Goal: Task Accomplishment & Management: Use online tool/utility

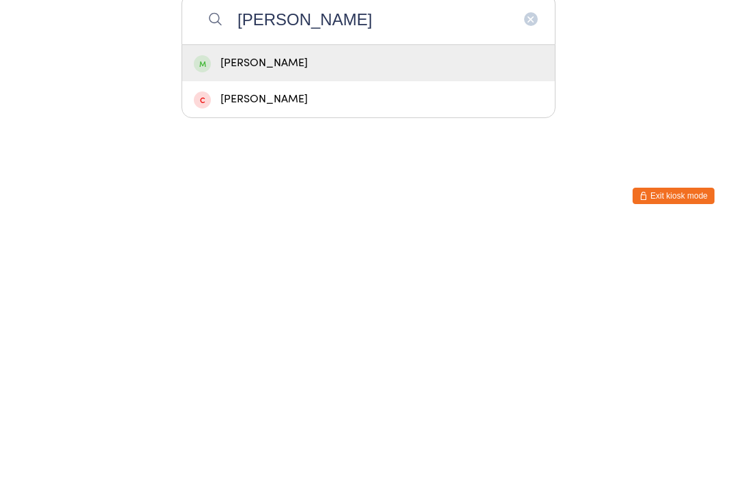
type input "[PERSON_NAME]"
click at [317, 330] on div "[PERSON_NAME]" at bounding box center [369, 339] width 350 height 18
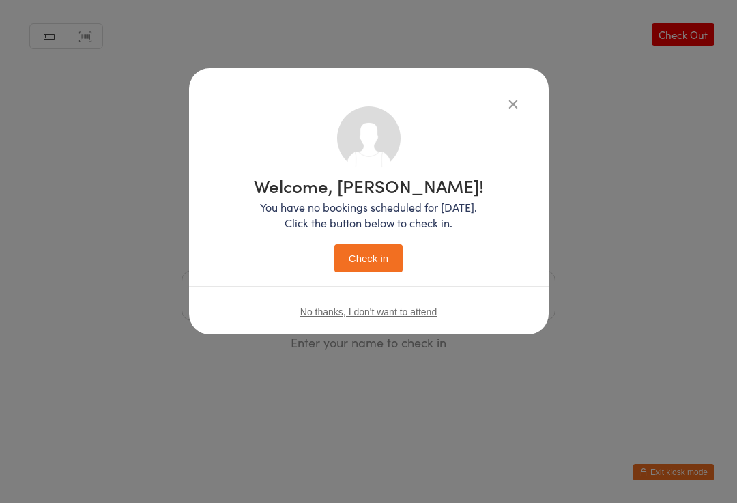
click at [396, 257] on button "Check in" at bounding box center [369, 258] width 68 height 28
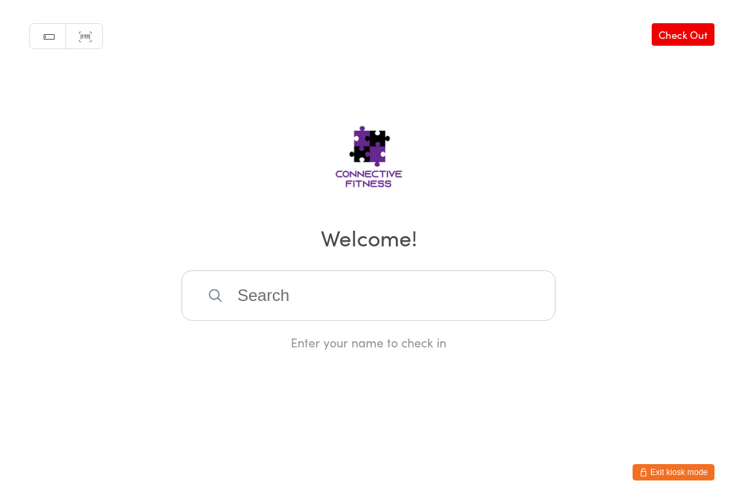
click at [380, 300] on input "search" at bounding box center [369, 295] width 374 height 51
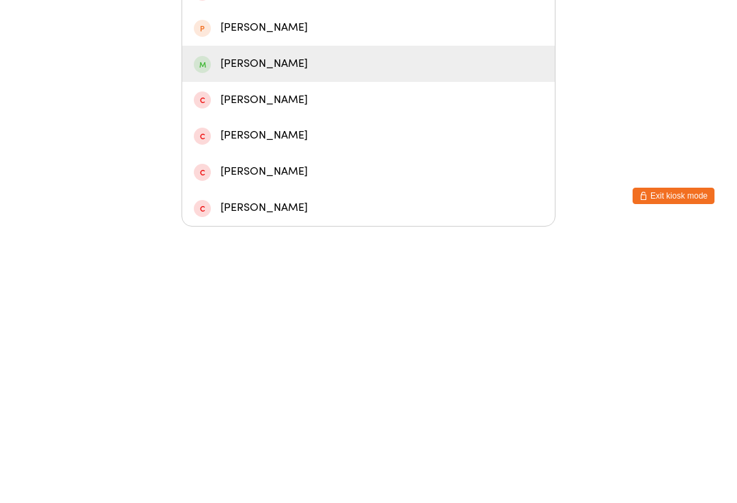
type input "[PERSON_NAME]"
click at [291, 331] on div "[PERSON_NAME]" at bounding box center [369, 340] width 350 height 18
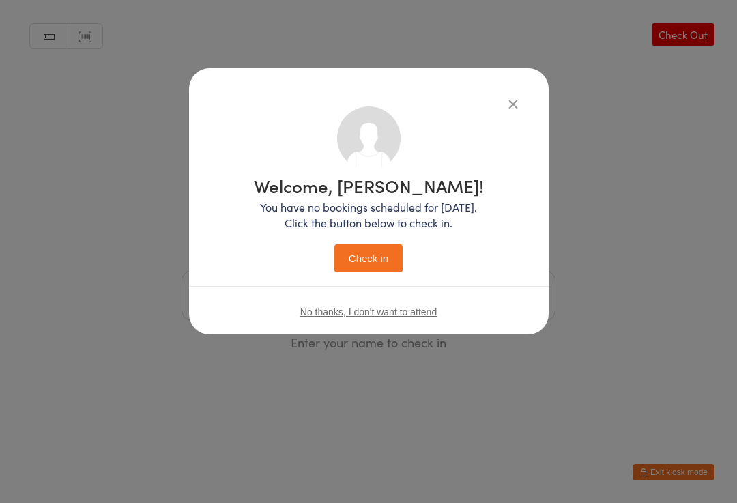
click at [382, 262] on button "Check in" at bounding box center [369, 258] width 68 height 28
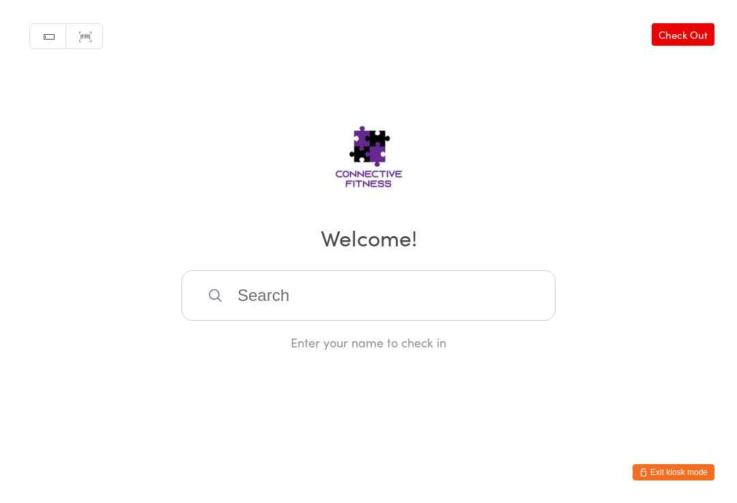
click at [251, 304] on input "search" at bounding box center [369, 295] width 374 height 51
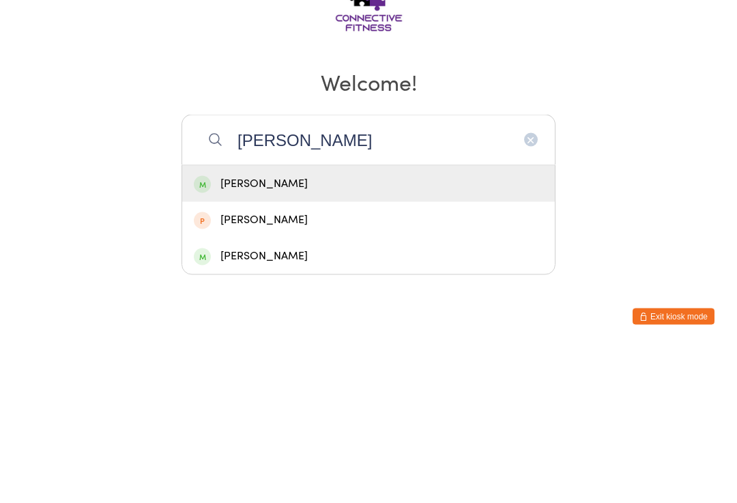
type input "[PERSON_NAME]"
click at [268, 330] on div "[PERSON_NAME]" at bounding box center [369, 339] width 350 height 18
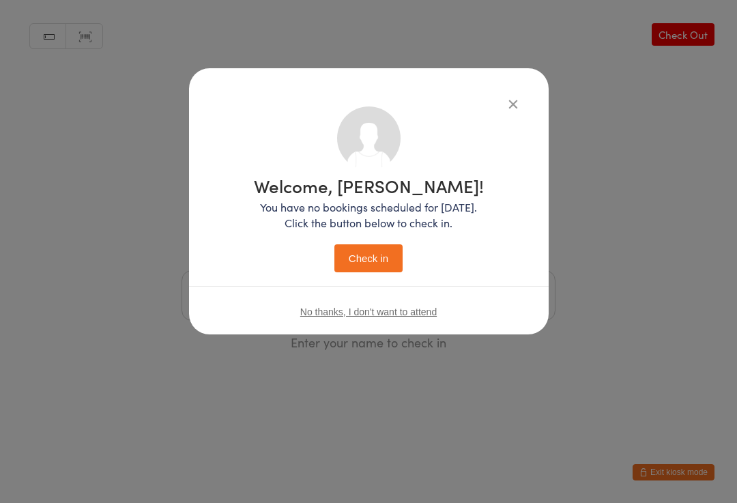
click at [352, 268] on button "Check in" at bounding box center [369, 258] width 68 height 28
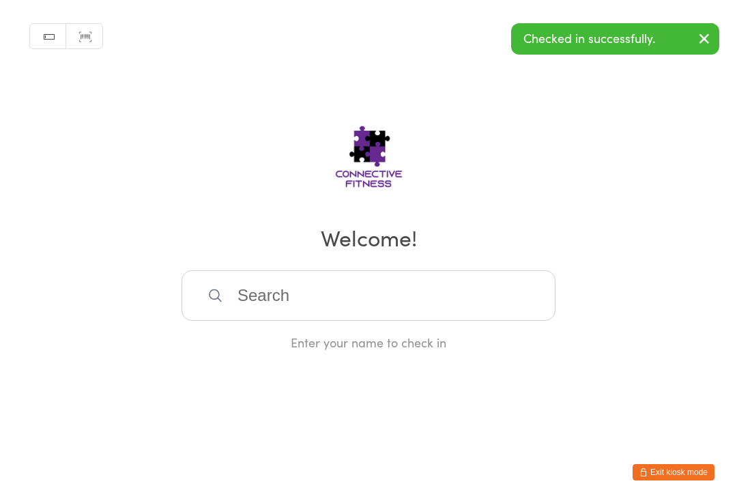
click at [249, 307] on input "search" at bounding box center [369, 295] width 374 height 51
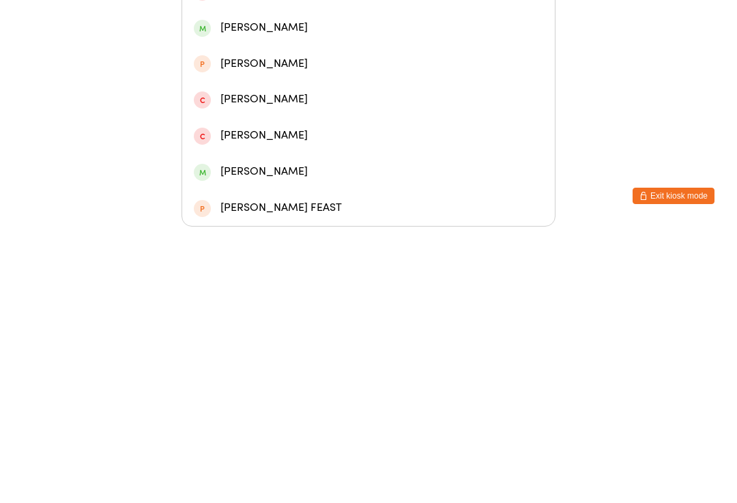
type input "Rhon"
click at [194, 223] on div "[PERSON_NAME]" at bounding box center [369, 232] width 350 height 18
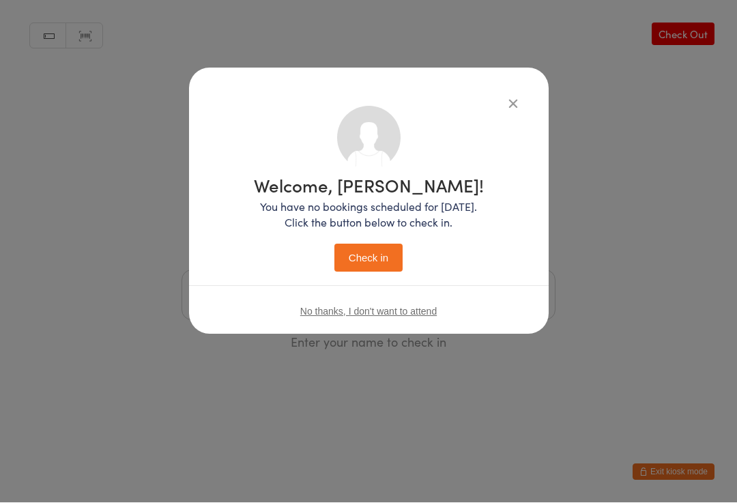
click at [369, 262] on button "Check in" at bounding box center [369, 258] width 68 height 28
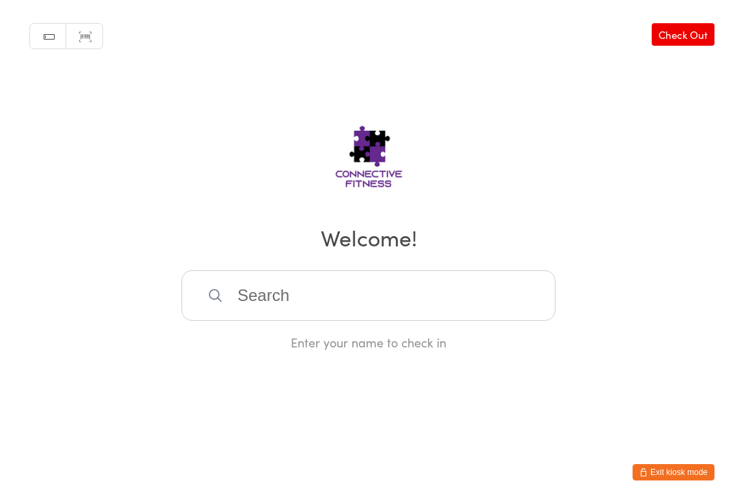
click at [409, 321] on input "search" at bounding box center [369, 295] width 374 height 51
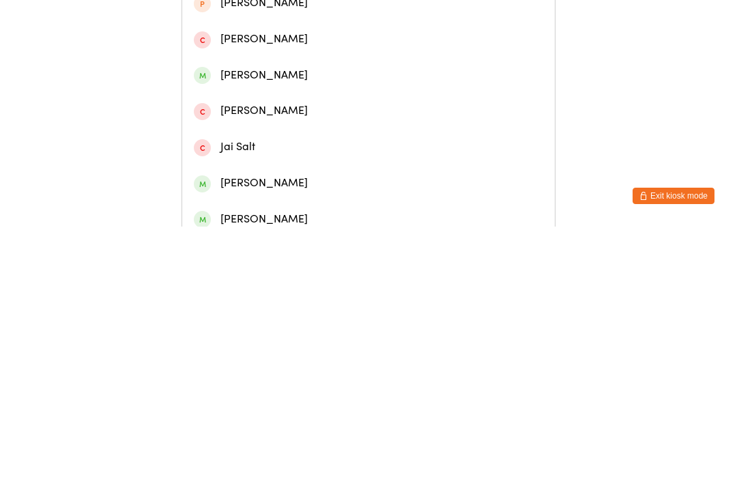
type input "Jani"
click at [281, 145] on div "[PERSON_NAME]" at bounding box center [369, 135] width 350 height 18
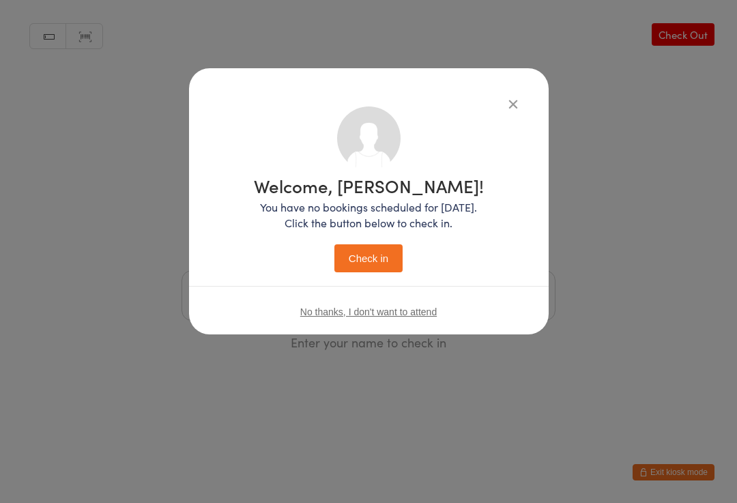
click at [375, 257] on button "Check in" at bounding box center [369, 258] width 68 height 28
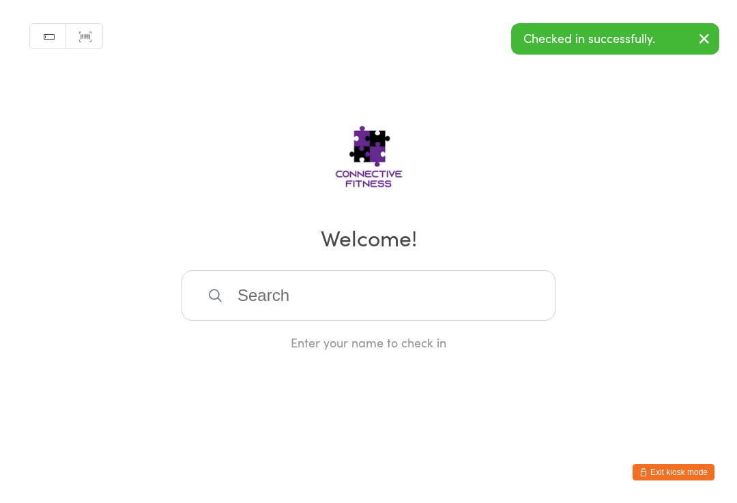
click at [704, 38] on icon "button" at bounding box center [704, 38] width 16 height 17
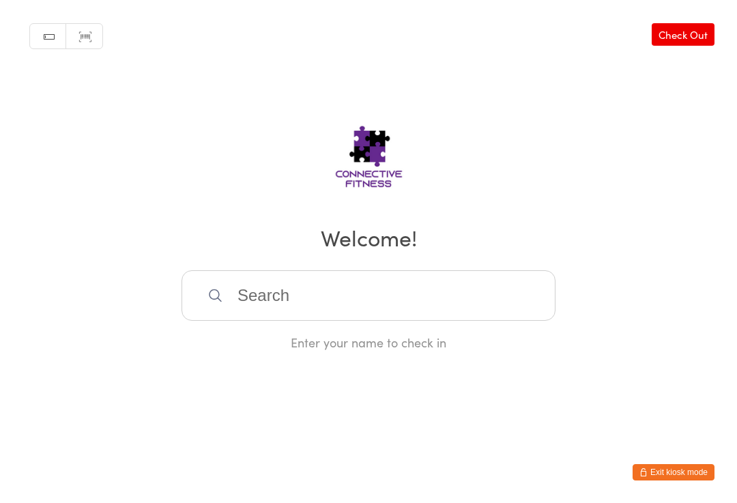
click at [313, 321] on input "search" at bounding box center [369, 295] width 374 height 51
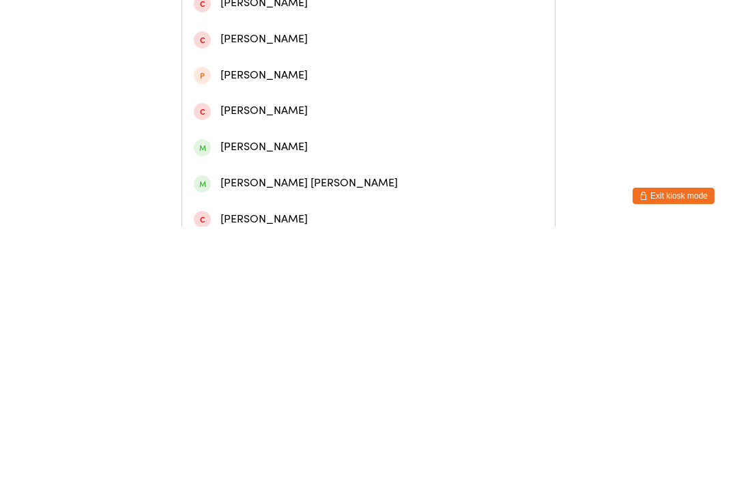
type input "[PERSON_NAME]"
click at [283, 81] on div "[PERSON_NAME]" at bounding box center [368, 63] width 373 height 36
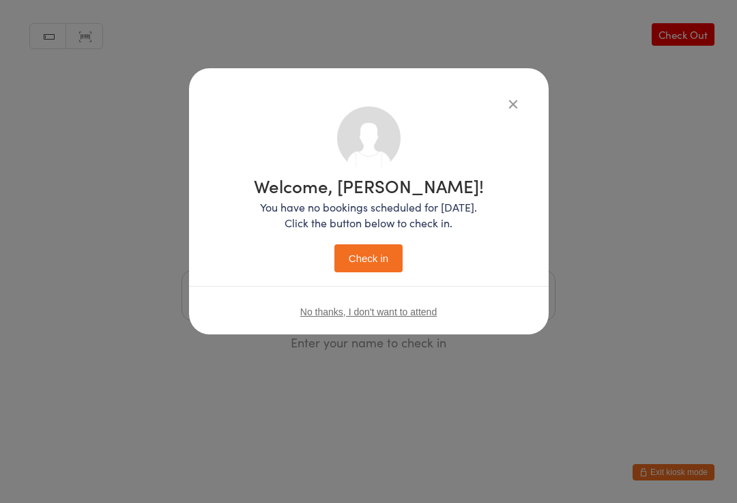
click at [373, 255] on button "Check in" at bounding box center [369, 258] width 68 height 28
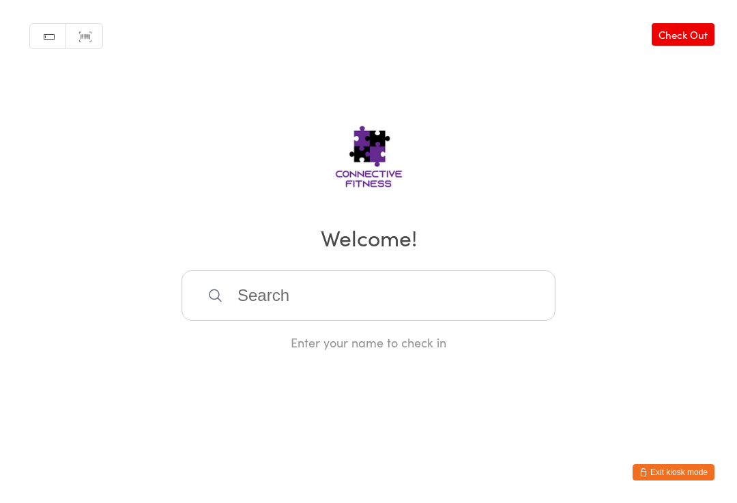
click at [263, 296] on input "search" at bounding box center [369, 295] width 374 height 51
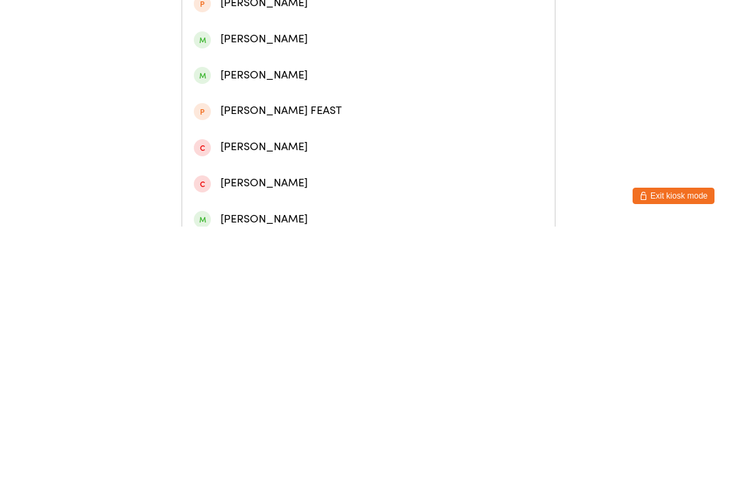
type input "Ros"
click at [290, 72] on div "Ros hamblyn" at bounding box center [369, 63] width 350 height 18
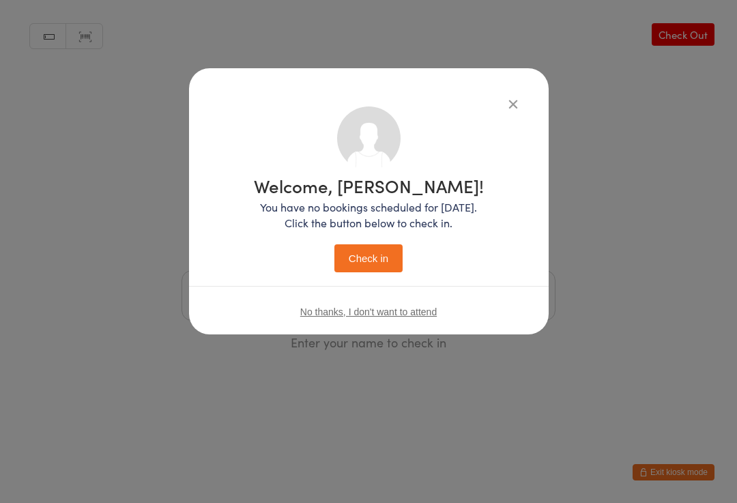
click at [365, 264] on button "Check in" at bounding box center [369, 258] width 68 height 28
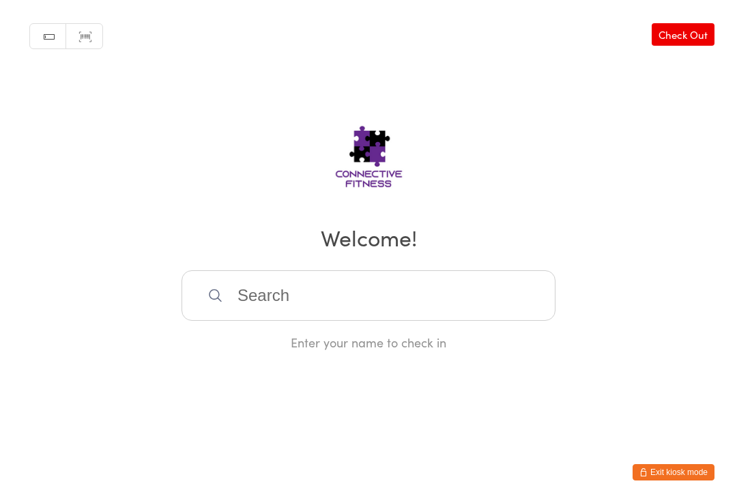
click at [264, 304] on input "search" at bounding box center [369, 295] width 374 height 51
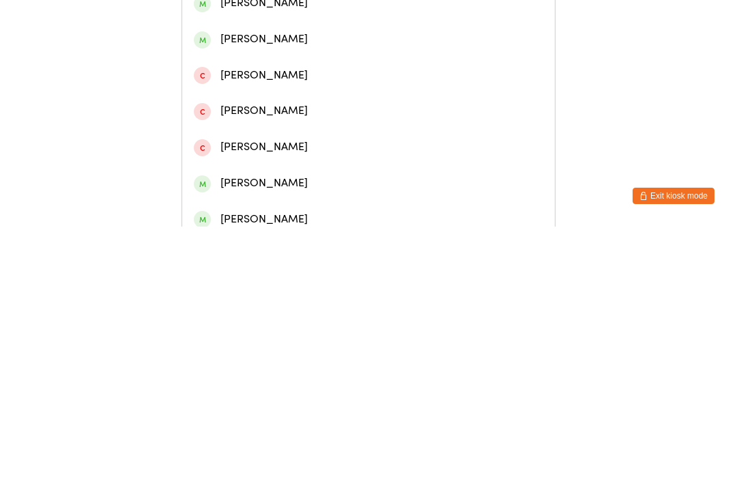
type input "[PERSON_NAME]"
click at [255, 72] on div "[PERSON_NAME]" at bounding box center [369, 63] width 350 height 18
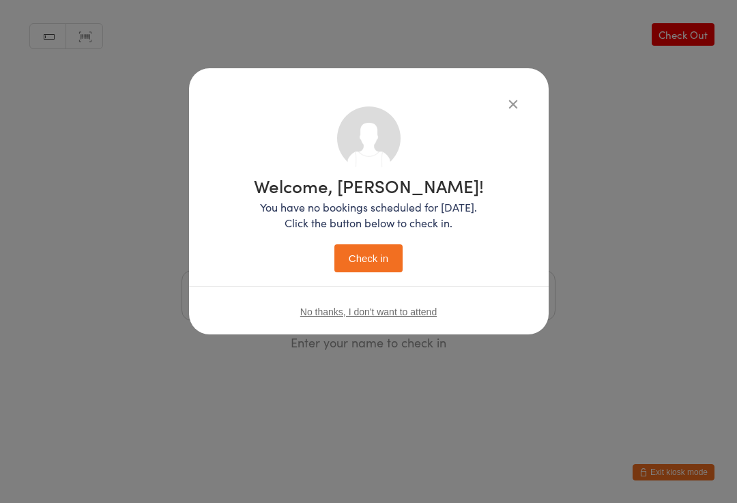
click at [371, 259] on button "Check in" at bounding box center [369, 258] width 68 height 28
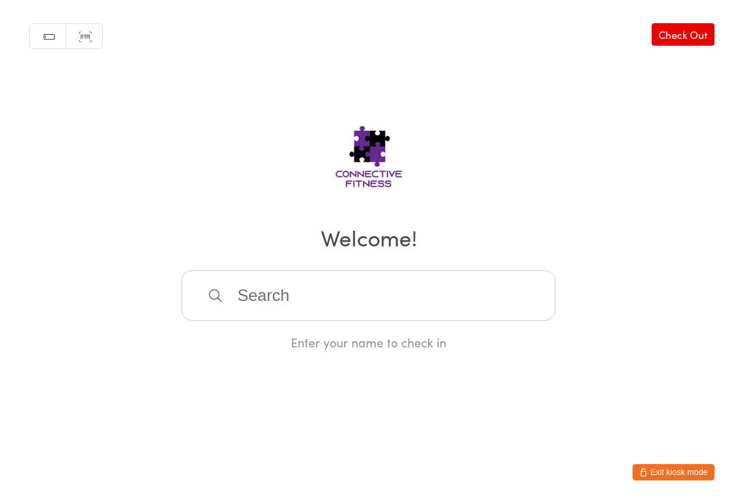
click at [440, 290] on input "search" at bounding box center [369, 295] width 374 height 51
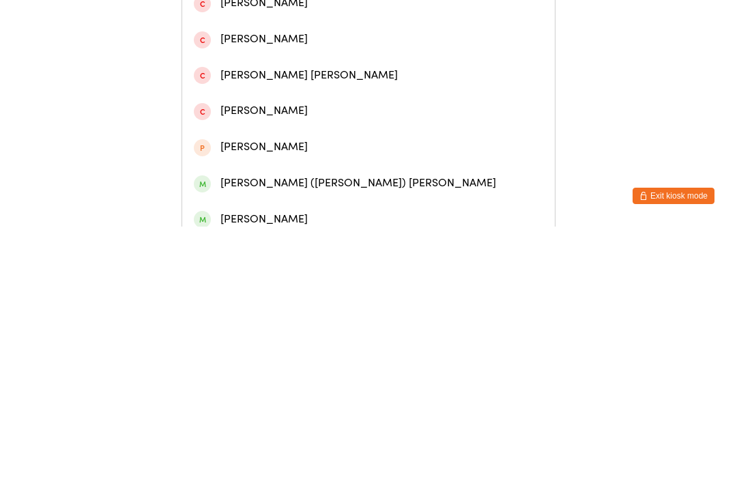
type input "[PERSON_NAME]"
click at [276, 106] on div "[PERSON_NAME]" at bounding box center [369, 99] width 350 height 18
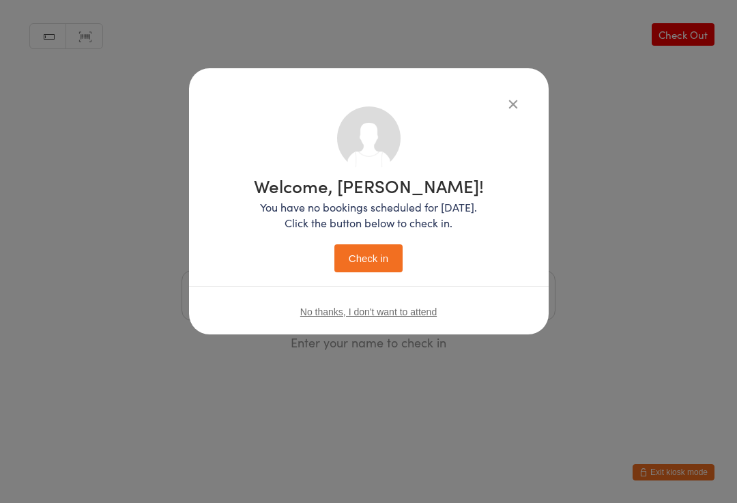
click at [380, 250] on button "Check in" at bounding box center [369, 258] width 68 height 28
